Goal: Find specific page/section: Find specific page/section

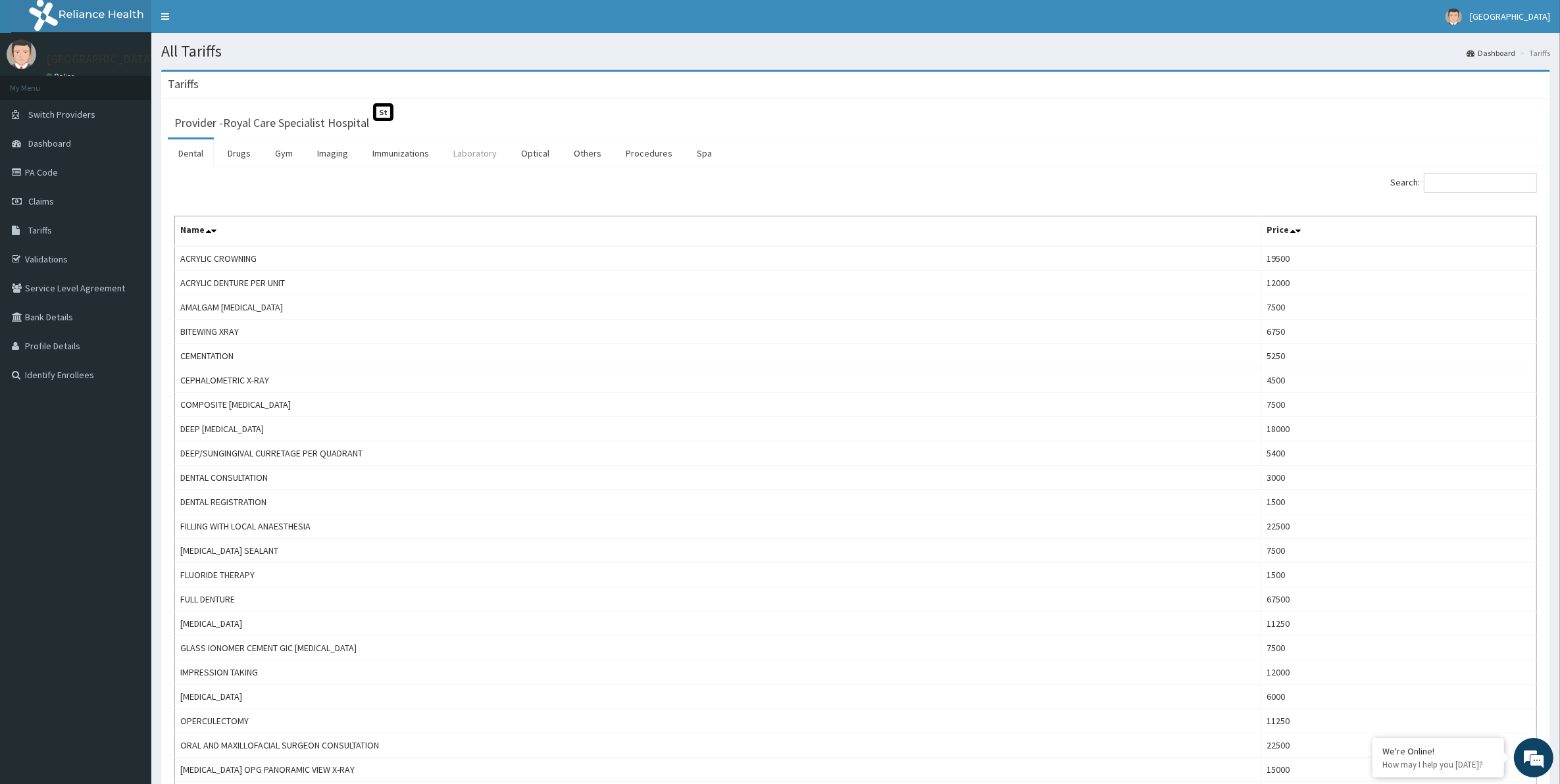
drag, startPoint x: 491, startPoint y: 154, endPoint x: 494, endPoint y: 146, distance: 8.5
click at [491, 154] on link "Laboratory" at bounding box center [475, 153] width 65 height 28
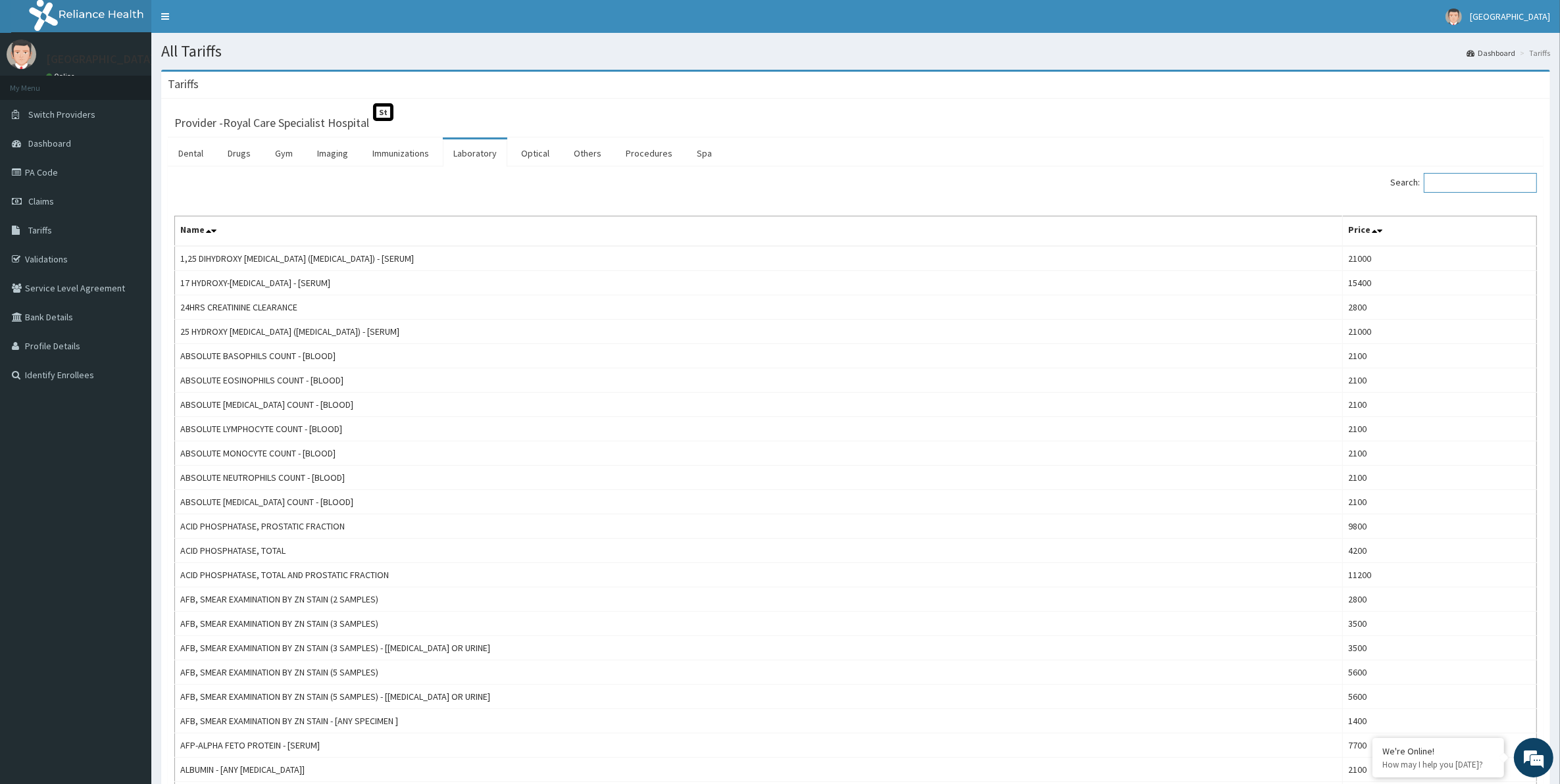
click at [1472, 182] on input "Search:" at bounding box center [1480, 183] width 113 height 20
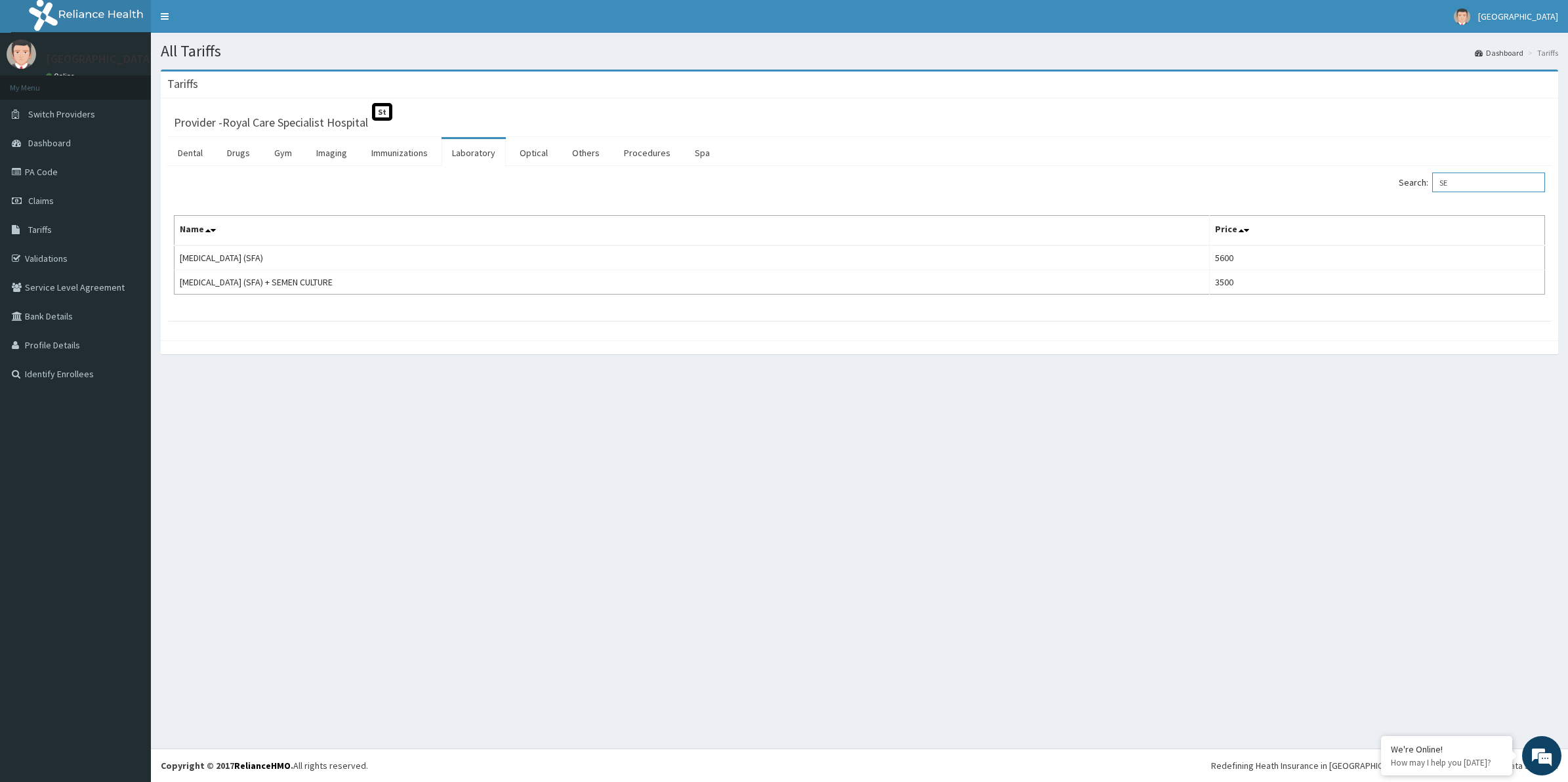
type input "S"
type input "P"
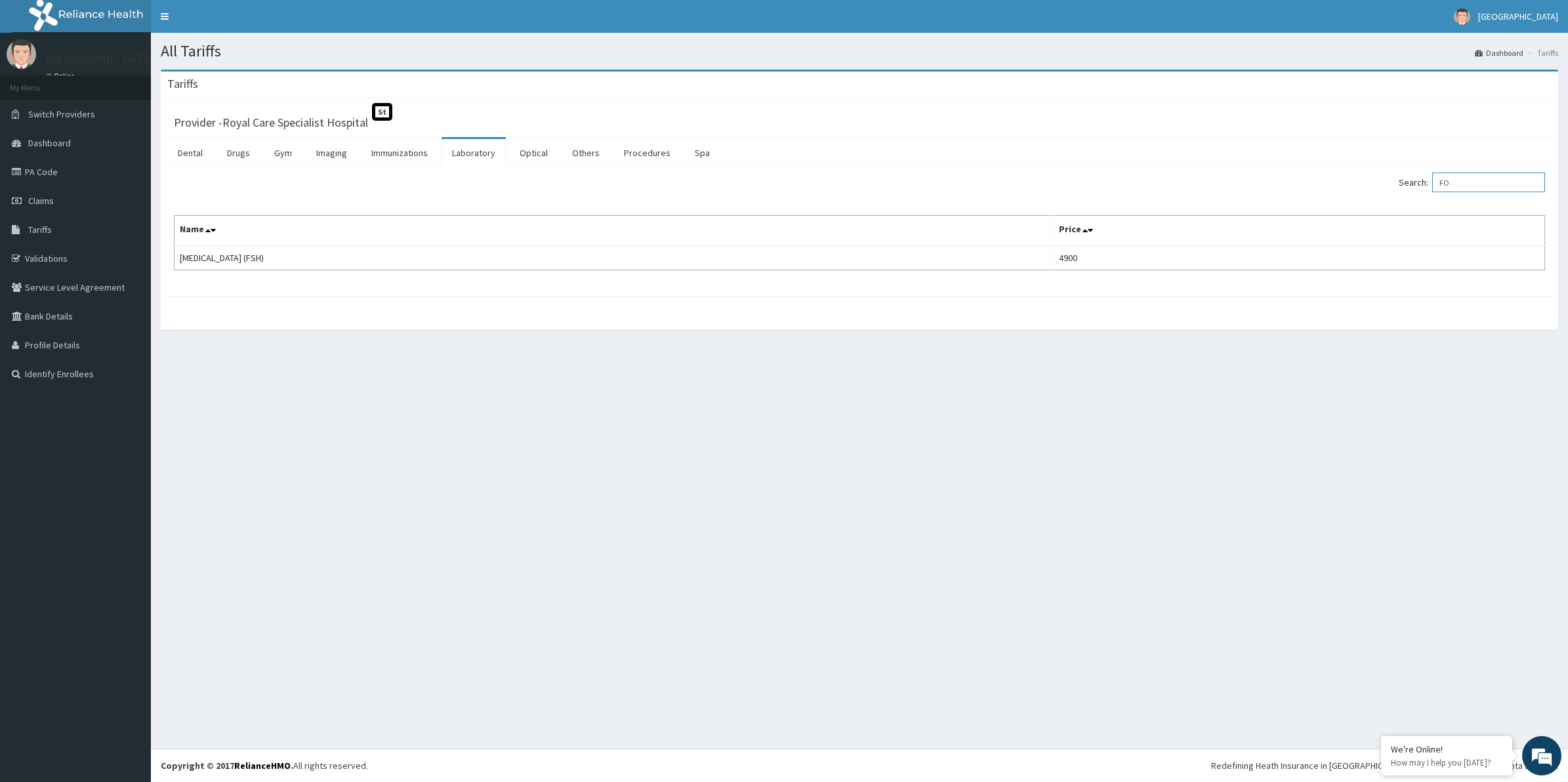
type input "F"
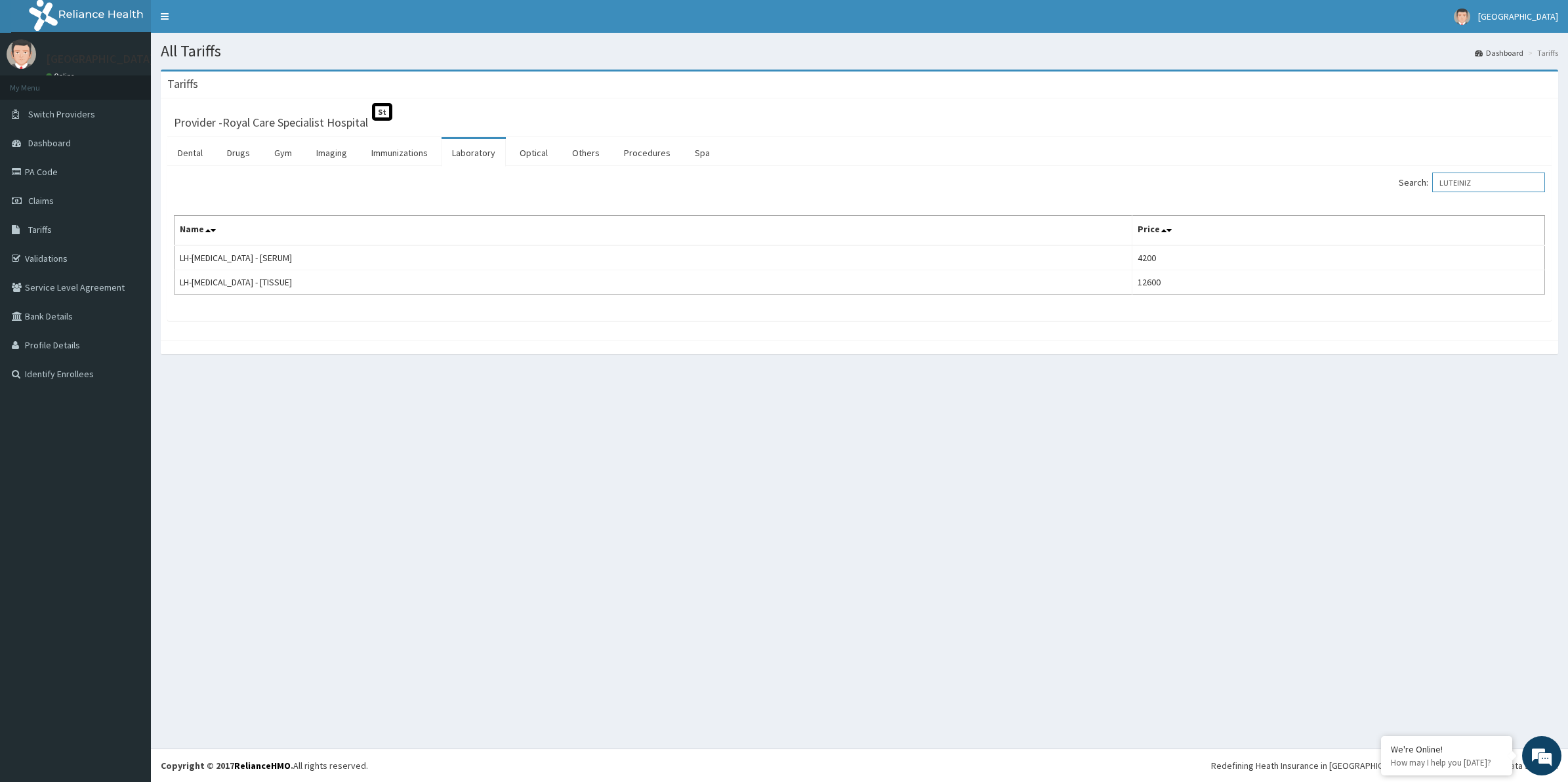
type input "LUTEINIZ"
click at [47, 177] on link "PA Code" at bounding box center [75, 171] width 151 height 29
